Goal: Check status: Check status

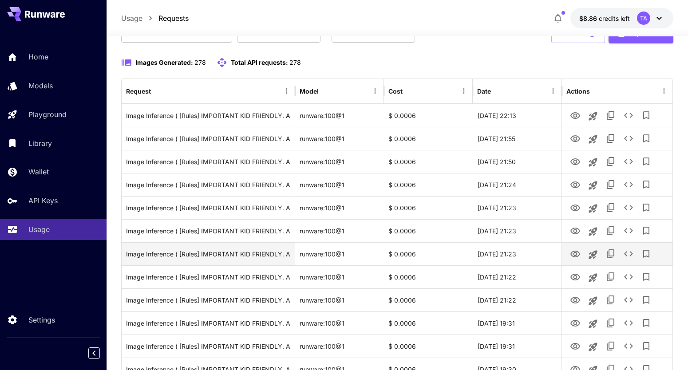
scroll to position [56, 0]
